Goal: Task Accomplishment & Management: Manage account settings

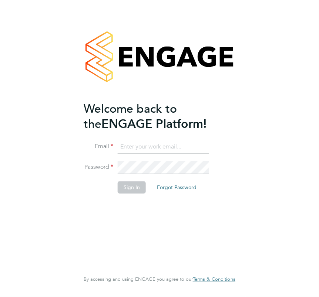
click at [155, 147] on input at bounding box center [163, 147] width 91 height 13
type input "daryl.jackson@bandk.co.uk"
click at [134, 183] on button "Sign In" at bounding box center [132, 188] width 28 height 12
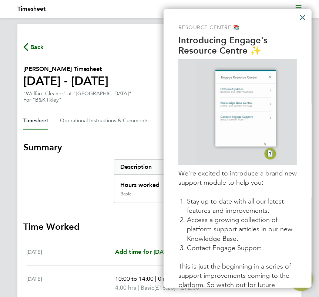
click at [304, 17] on button "×" at bounding box center [302, 17] width 7 height 12
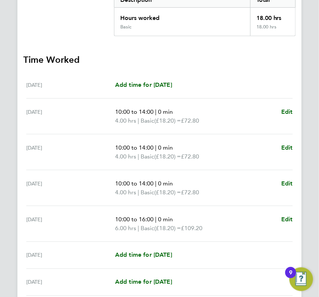
scroll to position [230, 0]
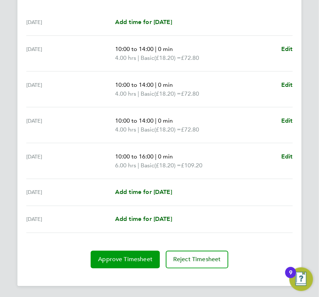
click at [129, 257] on span "Approve Timesheet" at bounding box center [125, 259] width 54 height 7
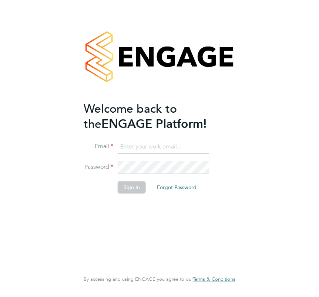
click at [143, 146] on input at bounding box center [163, 147] width 91 height 13
type input "daryl.jackson@bandk.co.uk"
click at [133, 185] on button "Sign In" at bounding box center [132, 188] width 28 height 12
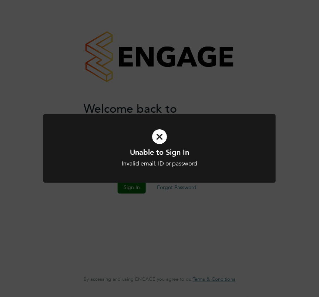
click at [156, 136] on icon at bounding box center [159, 136] width 192 height 29
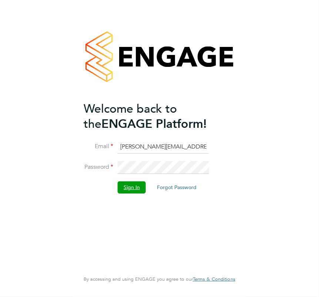
click at [132, 185] on button "Sign In" at bounding box center [132, 188] width 28 height 12
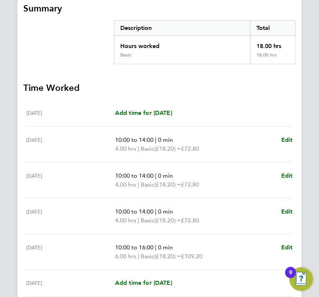
scroll to position [185, 0]
